Goal: Information Seeking & Learning: Learn about a topic

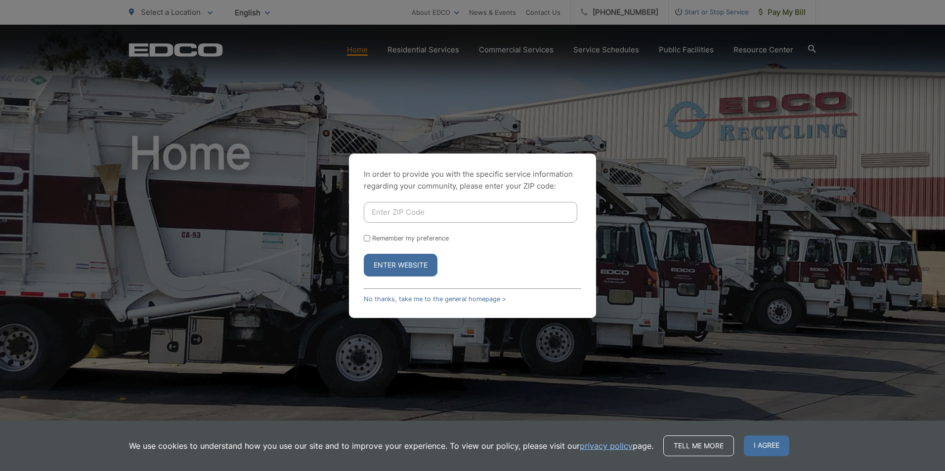
click at [418, 212] on input "Enter ZIP Code" at bounding box center [470, 212] width 213 height 21
type input "92075"
click at [391, 265] on button "Enter Website" at bounding box center [401, 265] width 74 height 23
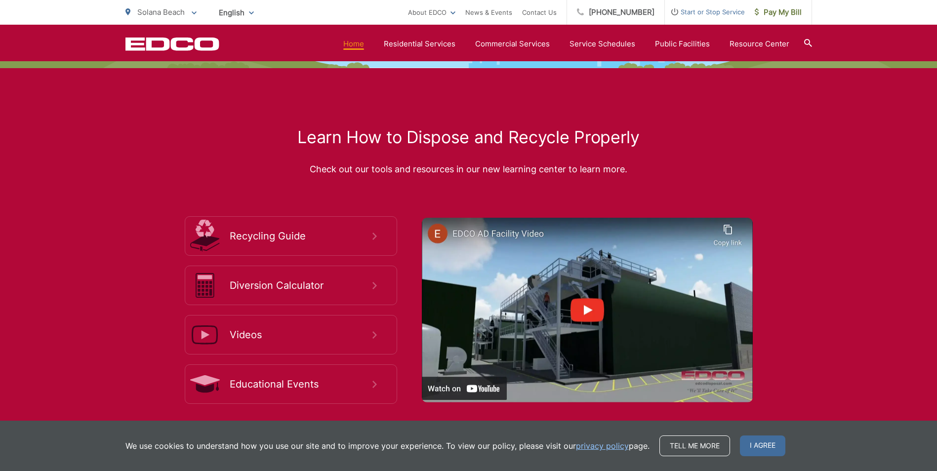
scroll to position [1730, 0]
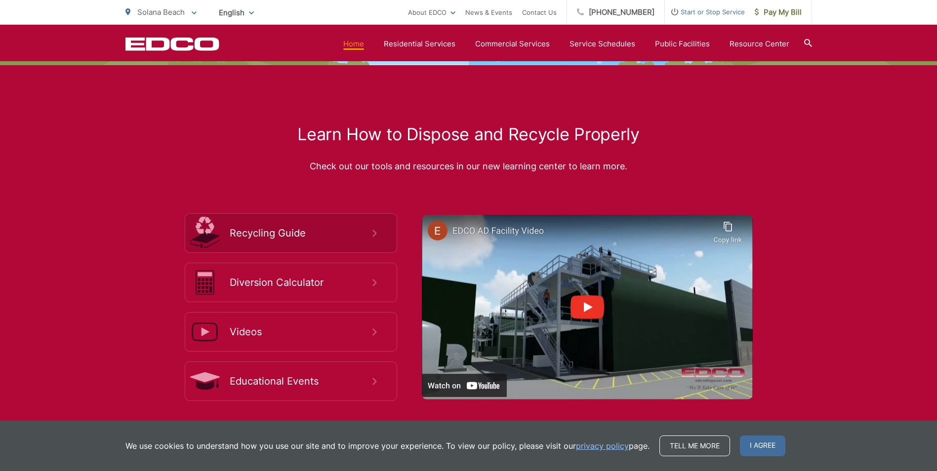
click at [294, 235] on span "Recycling Guide" at bounding box center [301, 233] width 143 height 12
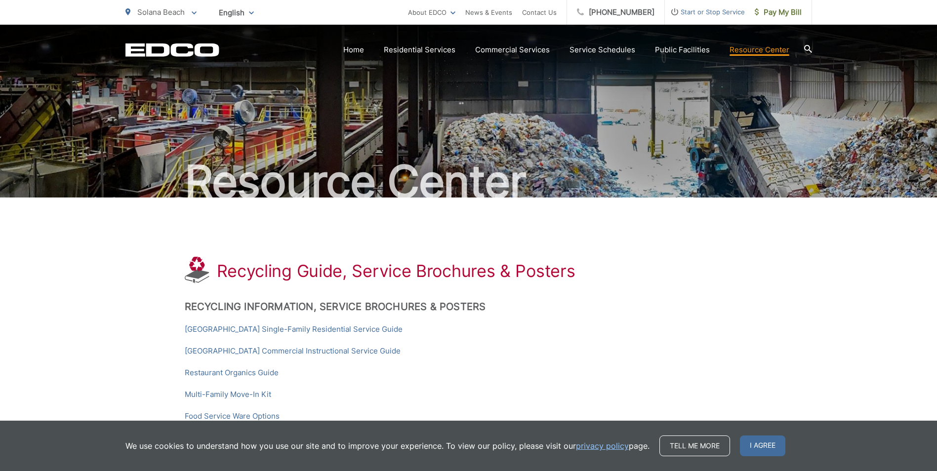
click at [807, 48] on icon at bounding box center [809, 49] width 8 height 8
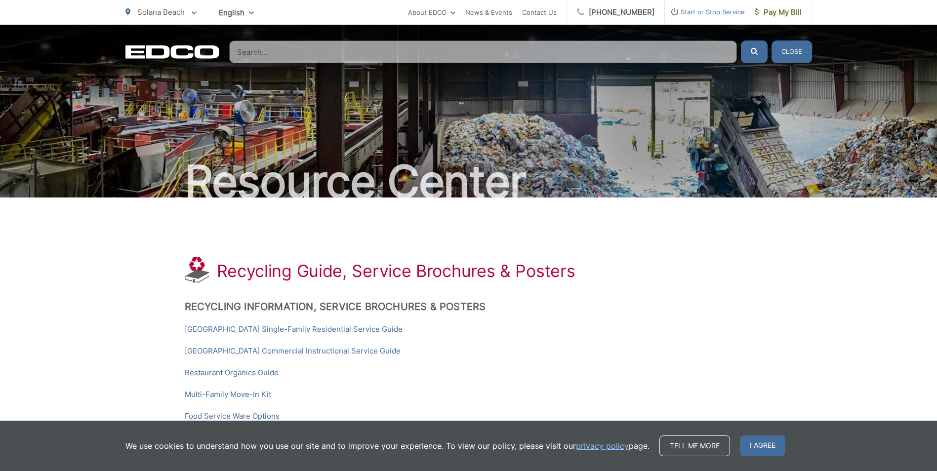
click at [245, 52] on input "Search" at bounding box center [483, 52] width 508 height 23
type input "l"
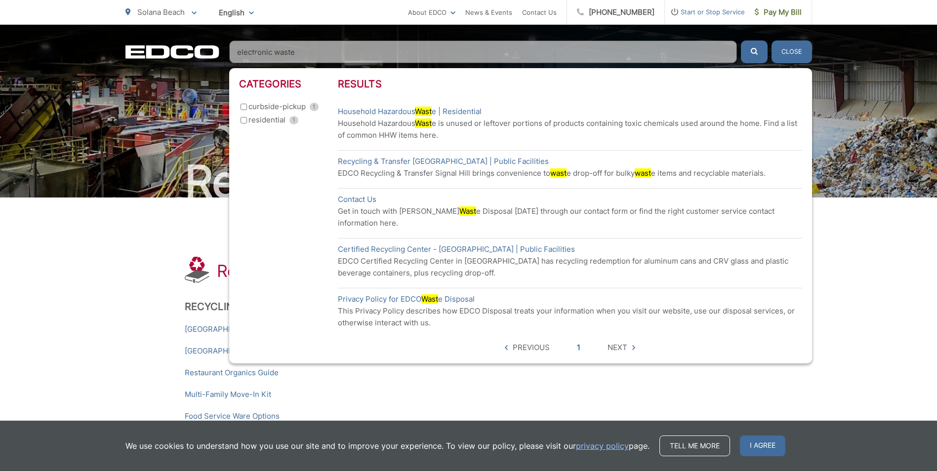
type input "electronic waste"
click at [741, 41] on button "submit" at bounding box center [754, 52] width 27 height 23
click at [794, 54] on button "Close" at bounding box center [792, 52] width 41 height 23
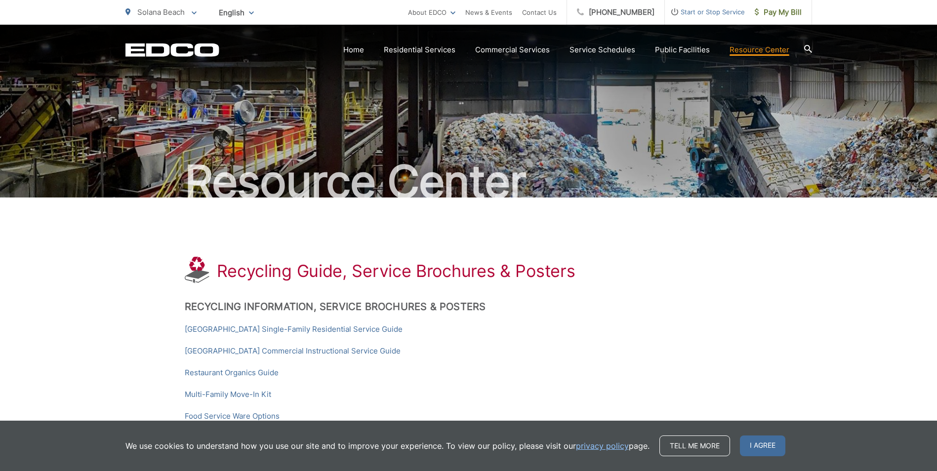
scroll to position [49, 0]
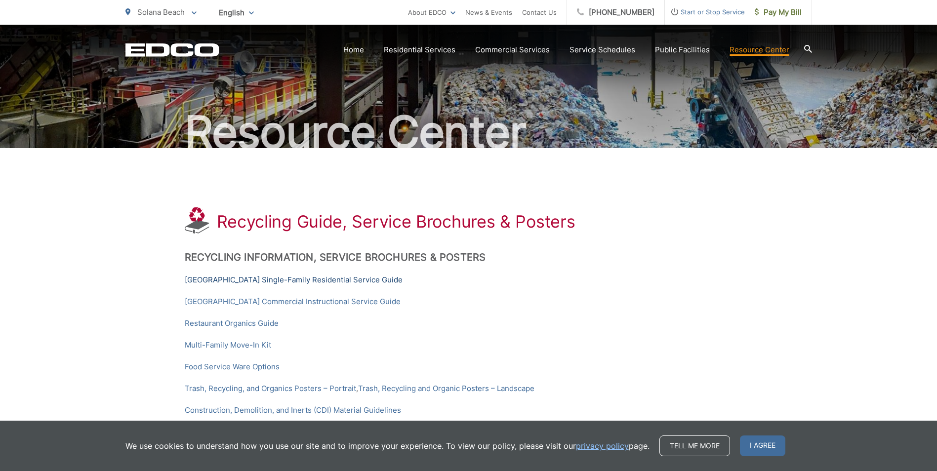
click at [333, 282] on link "Solana Beach Single-Family Residential Service Guide" at bounding box center [294, 280] width 218 height 12
